Goal: Information Seeking & Learning: Learn about a topic

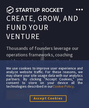
scroll to position [3051, 0]
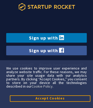
click at [46, 7] on icon at bounding box center [46, 7] width 57 height 8
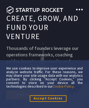
scroll to position [3475, 0]
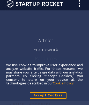
click at [46, 51] on link "Framework" at bounding box center [45, 49] width 25 height 6
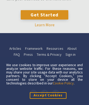
scroll to position [258, 37]
click at [15, 51] on link "Articles" at bounding box center [15, 48] width 12 height 6
